Goal: Navigation & Orientation: Find specific page/section

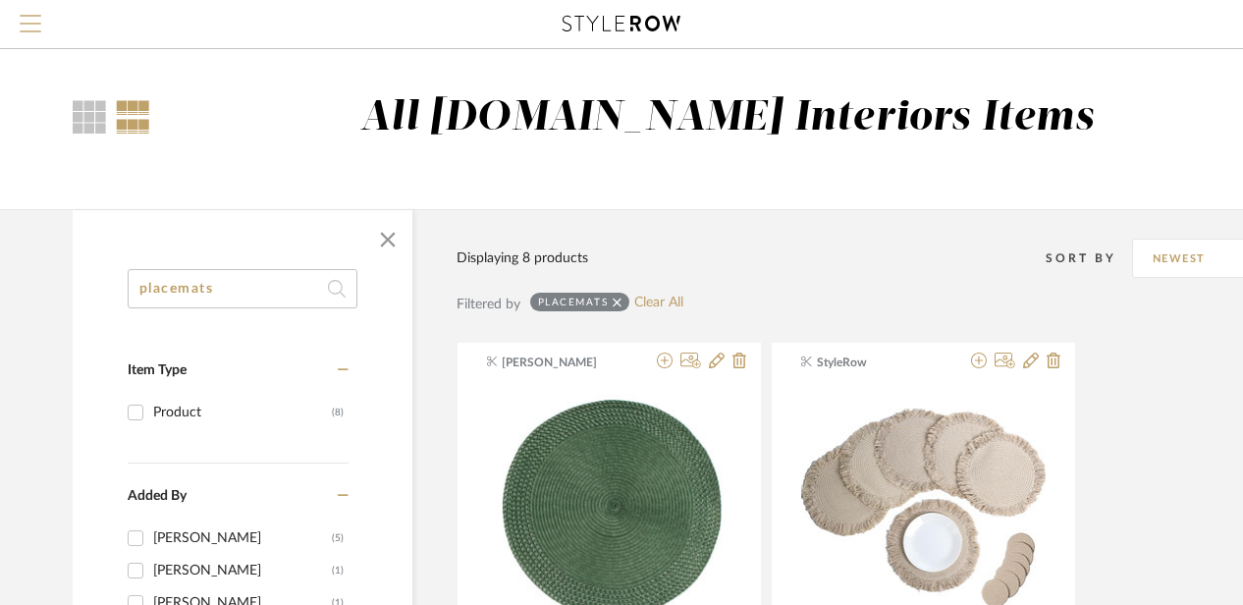
click at [37, 19] on span "Menu" at bounding box center [31, 29] width 22 height 29
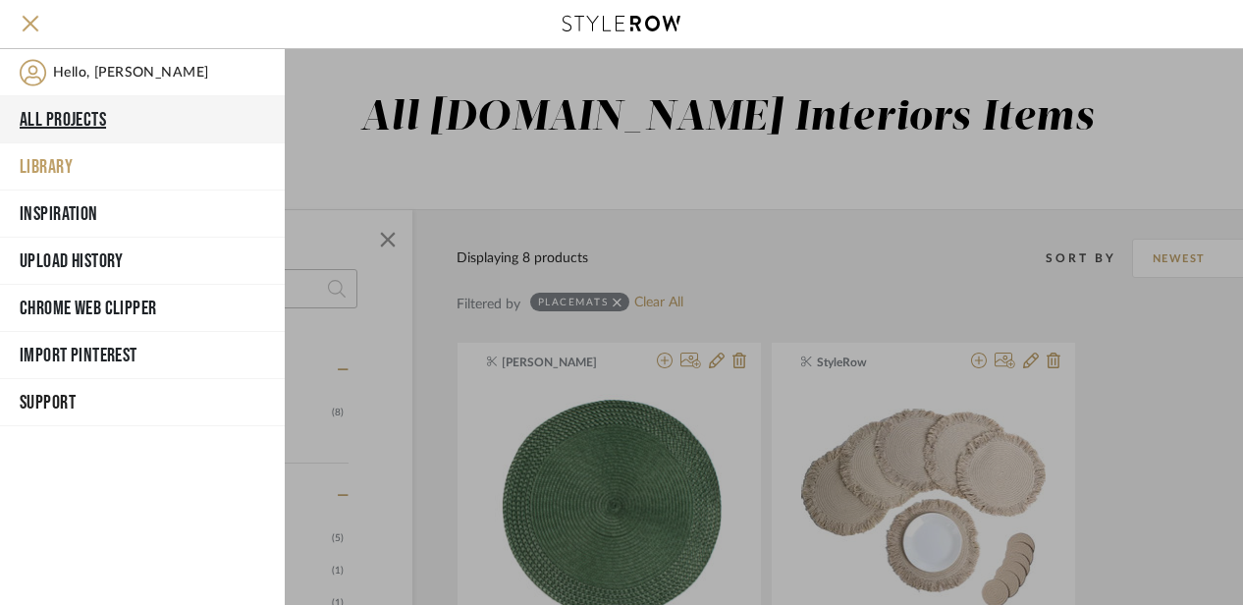
click at [90, 111] on button "All Projects" at bounding box center [142, 119] width 285 height 47
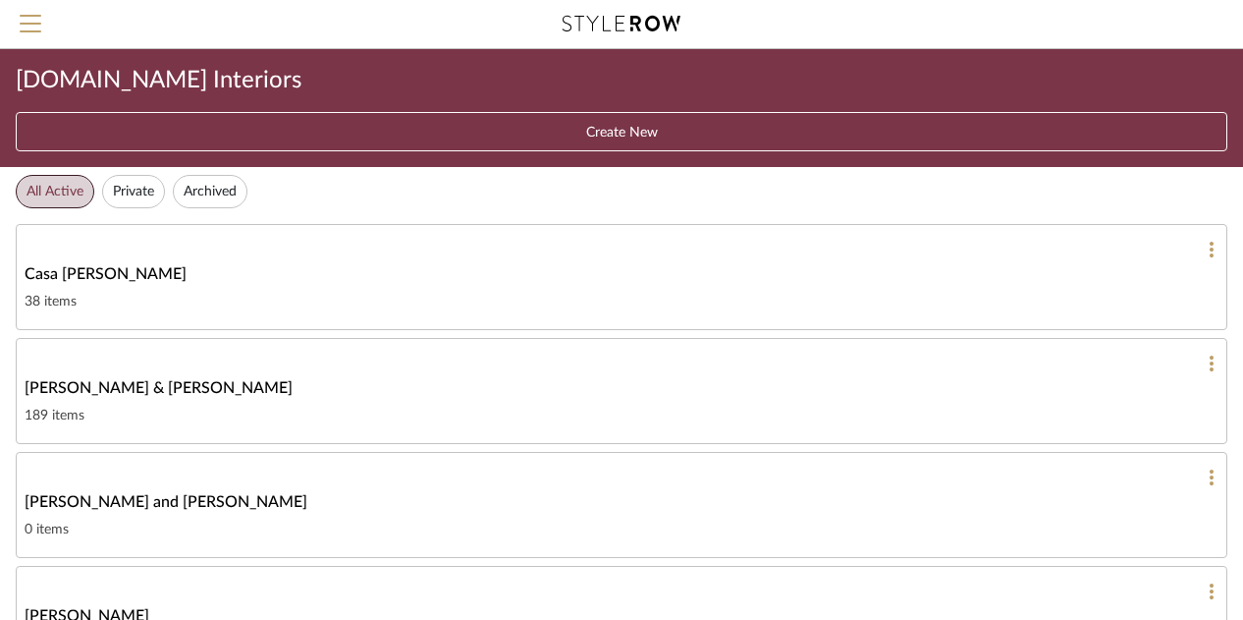
click at [157, 386] on span "[PERSON_NAME] & [PERSON_NAME]" at bounding box center [159, 388] width 268 height 24
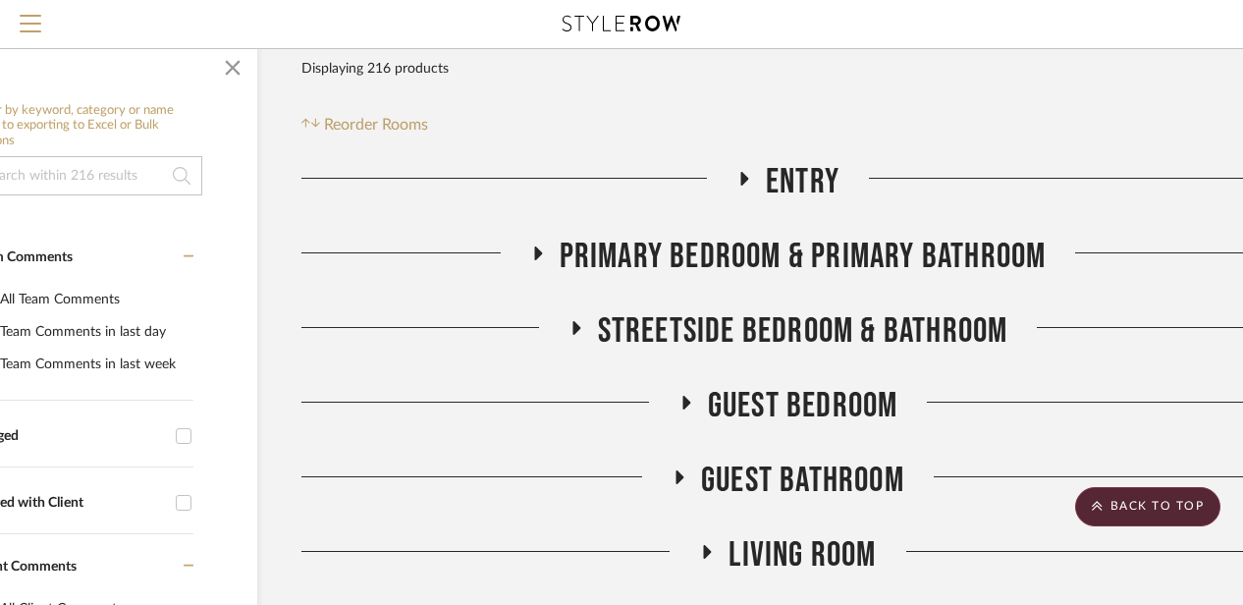
scroll to position [280, 112]
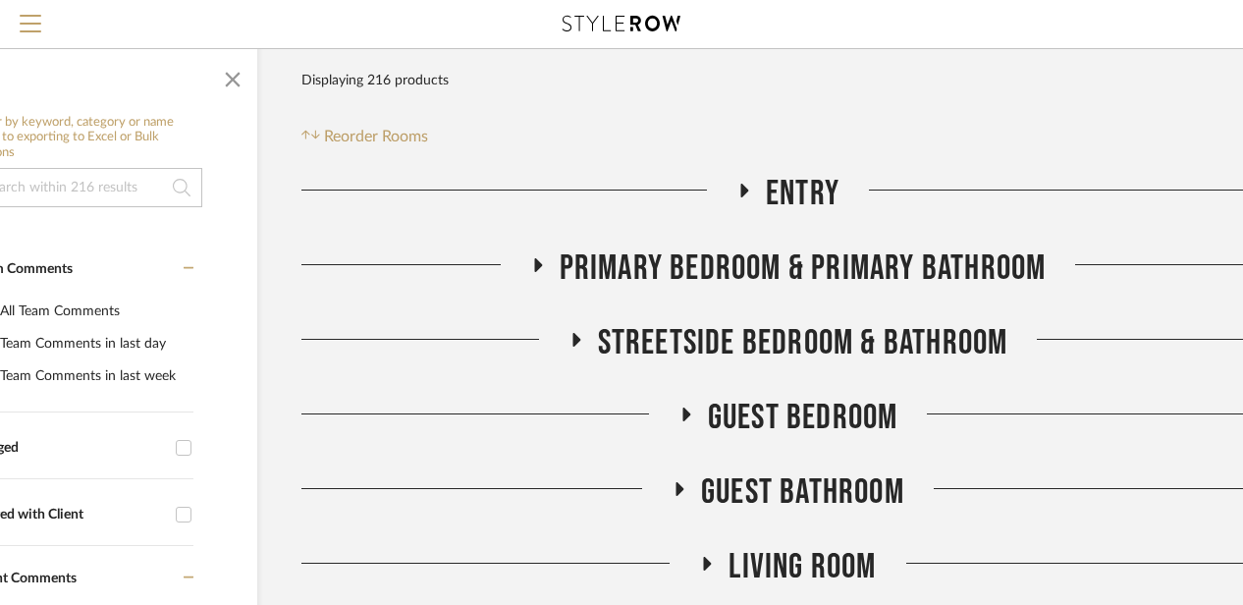
click at [741, 200] on fa-icon at bounding box center [744, 197] width 15 height 28
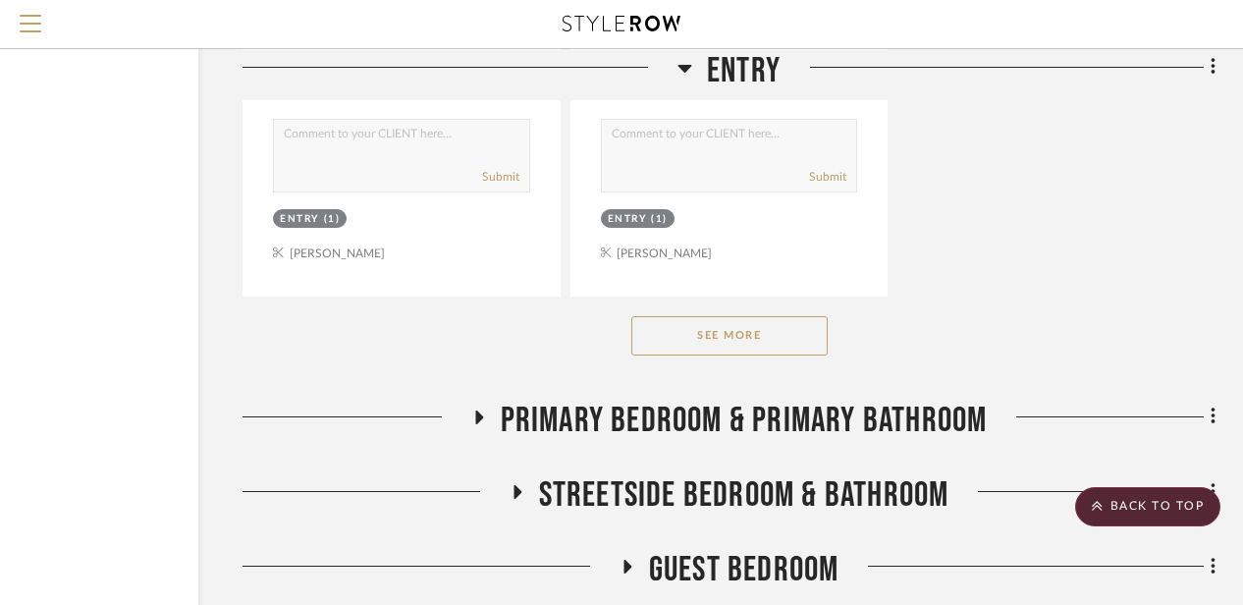
scroll to position [2835, 171]
click at [748, 347] on button "See More" at bounding box center [730, 334] width 196 height 39
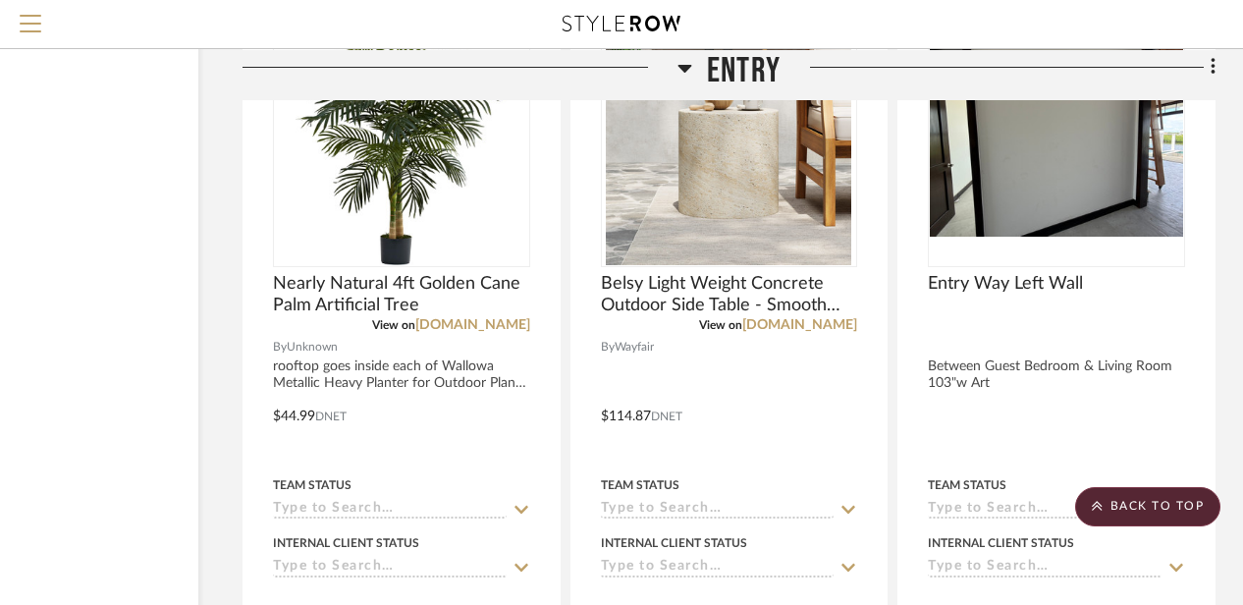
scroll to position [5805, 171]
